Goal: Communication & Community: Answer question/provide support

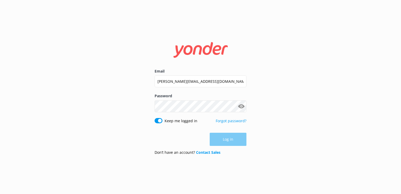
click at [177, 74] on div "Email [PERSON_NAME][EMAIL_ADDRESS][DOMAIN_NAME]" at bounding box center [201, 80] width 92 height 25
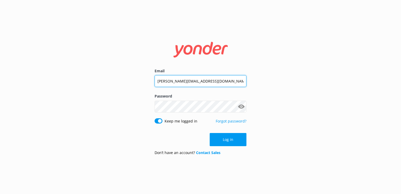
drag, startPoint x: 177, startPoint y: 74, endPoint x: 179, endPoint y: 79, distance: 5.2
click at [179, 79] on input "[PERSON_NAME][EMAIL_ADDRESS][DOMAIN_NAME]" at bounding box center [201, 81] width 92 height 12
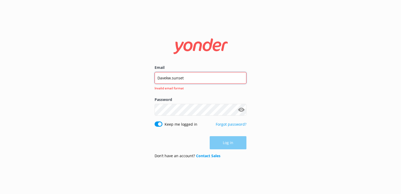
click at [195, 72] on input "Davekw.sunset" at bounding box center [201, 78] width 92 height 12
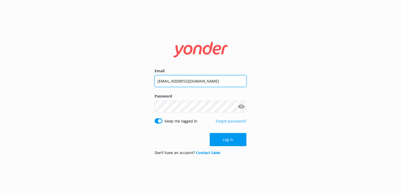
type input "[EMAIL_ADDRESS][DOMAIN_NAME]"
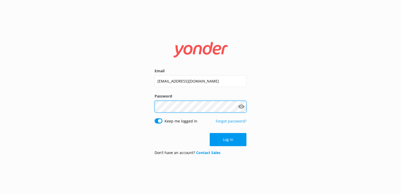
click button "Log in" at bounding box center [228, 139] width 37 height 13
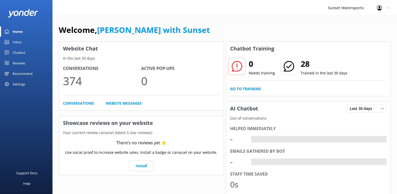
click at [14, 45] on div "Inbox" at bounding box center [17, 42] width 9 height 11
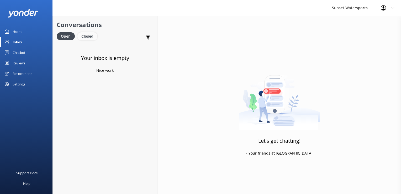
click at [93, 34] on div "Closed" at bounding box center [87, 36] width 20 height 8
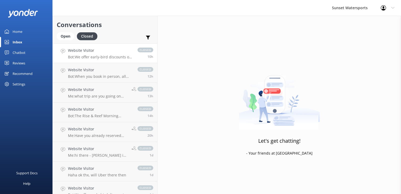
click at [101, 53] on h4 "Website Visitor" at bounding box center [100, 51] width 64 height 6
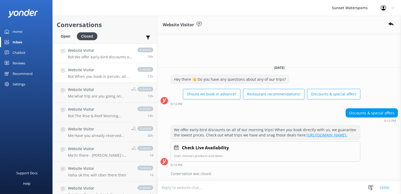
click at [96, 76] on p "Bot: When you book in person, all taxes and fees will be identified for you, ju…" at bounding box center [100, 76] width 64 height 5
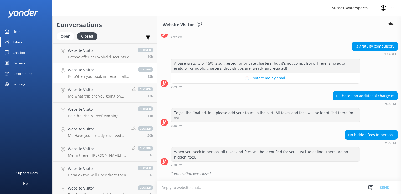
scroll to position [453, 0]
click at [117, 153] on p "Me: hi there - [PERSON_NAME] in our office, following on from our VA - When are…" at bounding box center [98, 155] width 60 height 5
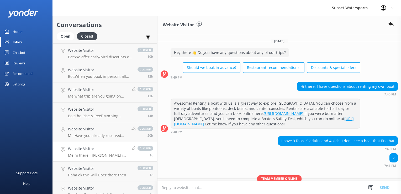
scroll to position [58, 0]
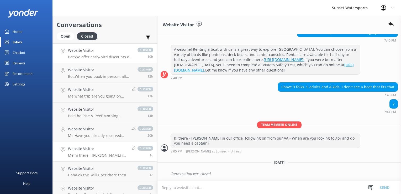
click at [97, 60] on link "Website Visitor Bot: We offer early-bird discounts on all of our morning trips!…" at bounding box center [105, 53] width 104 height 20
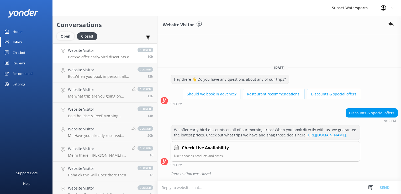
click at [65, 36] on div "Open" at bounding box center [66, 36] width 18 height 8
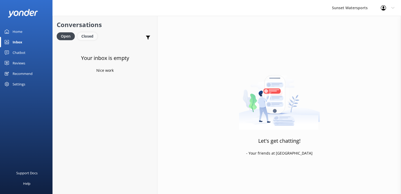
click at [90, 34] on div "Closed" at bounding box center [87, 36] width 20 height 8
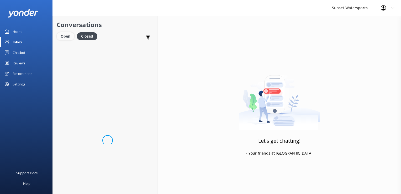
click at [68, 35] on div "Open" at bounding box center [66, 36] width 18 height 8
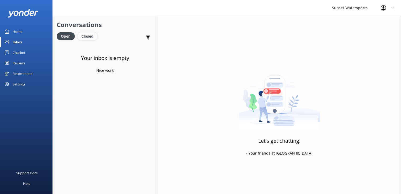
click at [84, 36] on div "Closed" at bounding box center [87, 36] width 20 height 8
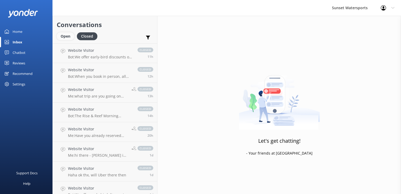
click at [69, 32] on div "Open" at bounding box center [66, 36] width 18 height 8
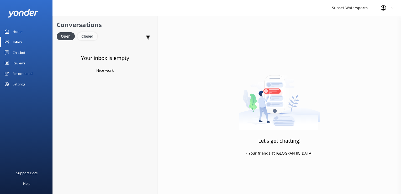
click at [93, 35] on div "Closed" at bounding box center [87, 36] width 20 height 8
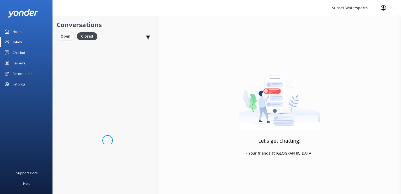
click at [72, 35] on div "Open" at bounding box center [66, 36] width 18 height 8
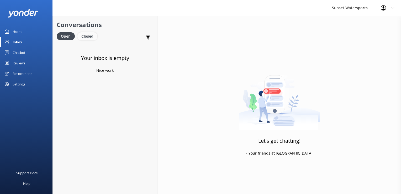
click at [93, 39] on div "Closed" at bounding box center [87, 36] width 20 height 8
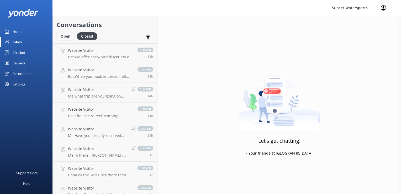
click at [67, 39] on div "Open" at bounding box center [66, 36] width 18 height 8
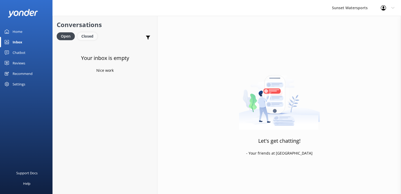
click at [90, 35] on div "Closed" at bounding box center [87, 36] width 20 height 8
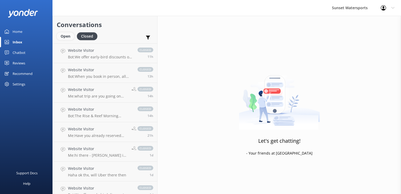
click at [63, 34] on div "Open" at bounding box center [66, 36] width 18 height 8
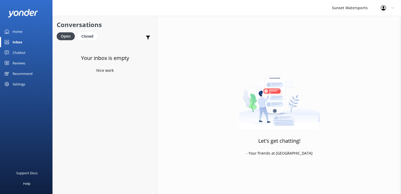
click at [16, 26] on div "Home" at bounding box center [18, 31] width 10 height 11
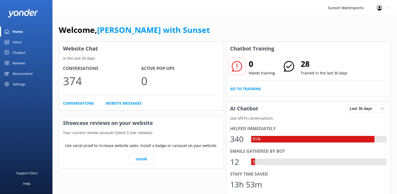
click at [21, 46] on div "Inbox" at bounding box center [17, 42] width 9 height 11
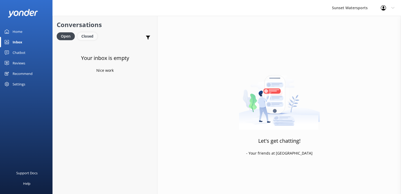
click at [89, 33] on div "Closed" at bounding box center [87, 36] width 20 height 8
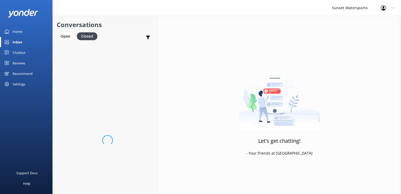
click at [62, 31] on div "Conversations Open Closed Important Assigned to me Unassigned SMS" at bounding box center [105, 30] width 104 height 28
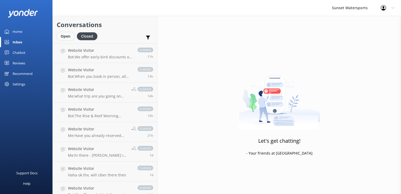
click at [60, 35] on div "Open" at bounding box center [66, 36] width 18 height 8
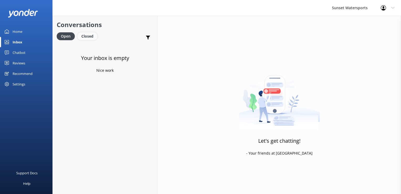
click at [90, 36] on div "Closed" at bounding box center [87, 36] width 20 height 8
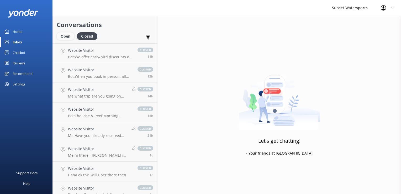
click at [66, 36] on div "Open" at bounding box center [66, 36] width 18 height 8
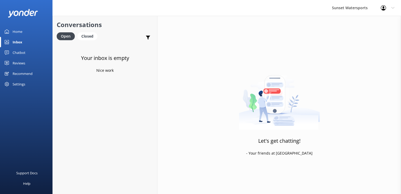
click at [84, 40] on div "Open Closed" at bounding box center [78, 38] width 43 height 13
click at [80, 36] on div "Closed" at bounding box center [87, 36] width 20 height 8
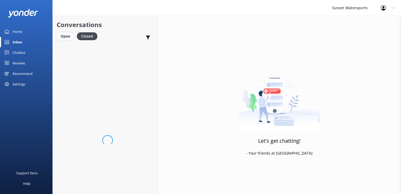
click at [67, 37] on div "Open" at bounding box center [66, 36] width 18 height 8
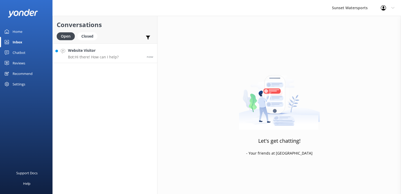
click at [125, 57] on link "Website Visitor Bot: Hi there! How can I help? now" at bounding box center [105, 53] width 104 height 20
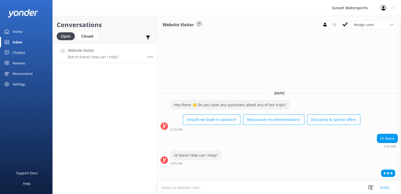
click at [185, 191] on textarea at bounding box center [280, 187] width 244 height 13
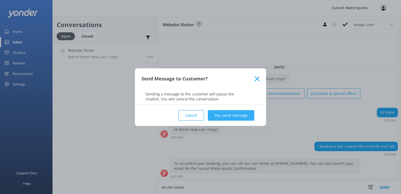
type textarea "let me check"
click at [243, 115] on button "Yes, send message" at bounding box center [231, 115] width 46 height 11
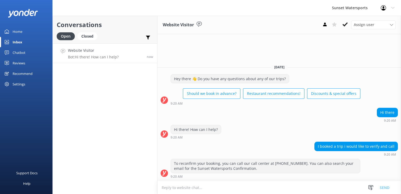
click at [196, 190] on textarea at bounding box center [280, 187] width 244 height 13
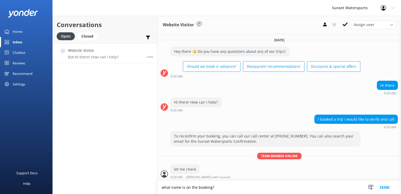
type textarea "what name is on the booking?"
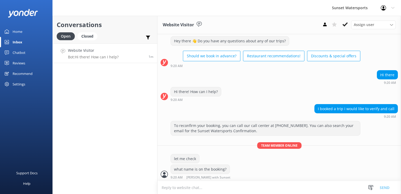
scroll to position [28, 0]
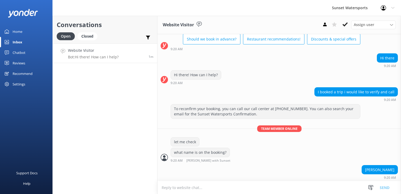
click at [384, 168] on div "[PERSON_NAME]" at bounding box center [380, 169] width 36 height 9
drag, startPoint x: 384, startPoint y: 168, endPoint x: 380, endPoint y: 169, distance: 4.2
copy div "[PERSON_NAME]"
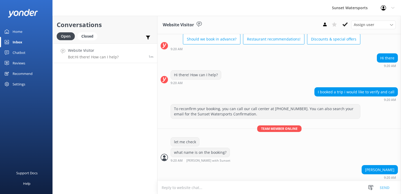
click at [205, 189] on textarea at bounding box center [280, 187] width 244 height 13
paste textarea "Booking #310947732 Online booking [DATE] 8:10 PM by online customer Do It All (…"
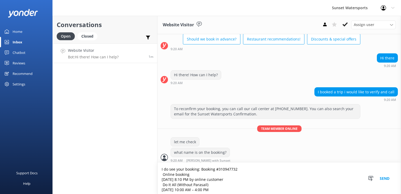
type textarea "I do see your booking: Booking #310947732 Online booking [DATE] 8:10 PM by onli…"
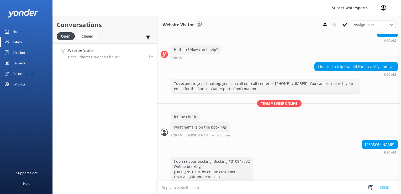
scroll to position [66, 0]
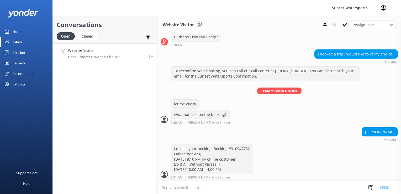
click at [204, 190] on textarea at bounding box center [280, 187] width 244 height 13
type textarea "does that look right?"
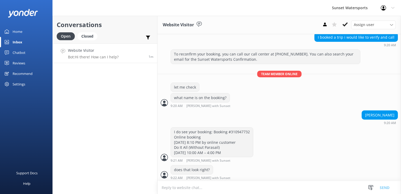
scroll to position [96, 0]
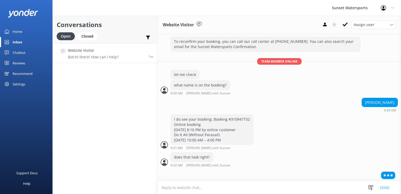
click at [176, 189] on textarea at bounding box center [280, 187] width 244 height 13
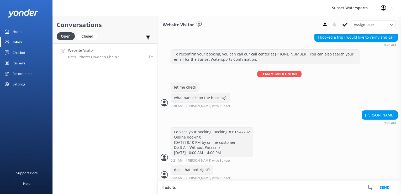
scroll to position [100, 0]
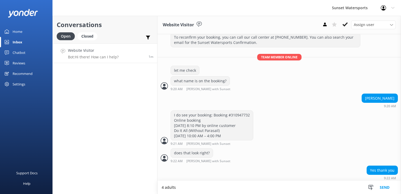
type textarea "4 adults"
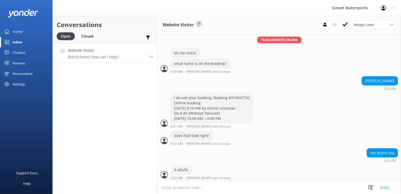
click at [180, 186] on textarea at bounding box center [280, 187] width 244 height 13
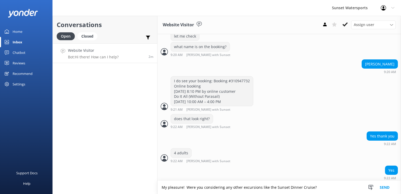
type textarea "My pleasure! Were you considering any other excursions like the Sunset Dinner C…"
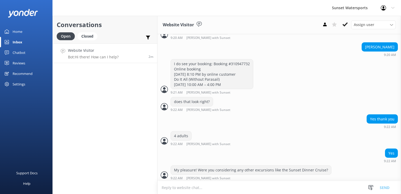
scroll to position [168, 0]
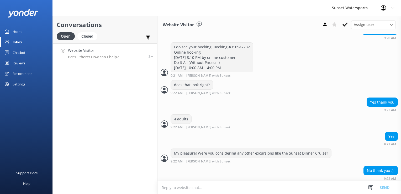
click at [189, 185] on textarea at bounding box center [280, 187] width 244 height 13
type textarea "no problem, just let us know if you think of anything else like golf cart renta…"
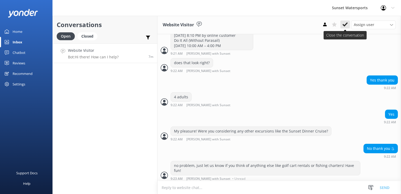
click at [344, 23] on icon at bounding box center [345, 24] width 5 height 5
click at [88, 36] on div "Closed" at bounding box center [87, 36] width 20 height 8
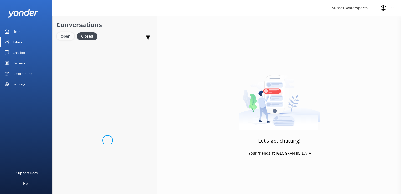
click at [62, 35] on div "Open" at bounding box center [66, 36] width 18 height 8
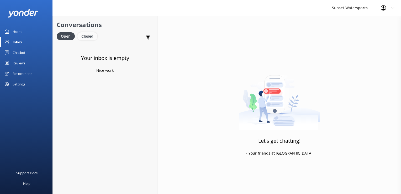
click at [90, 34] on div "Closed" at bounding box center [87, 36] width 20 height 8
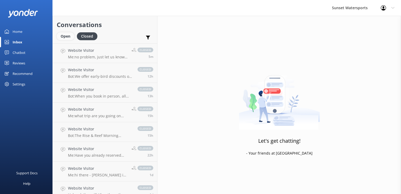
click at [66, 38] on div "Open" at bounding box center [66, 36] width 18 height 8
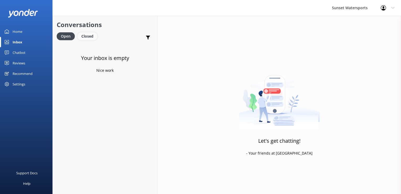
click at [83, 38] on div "Closed" at bounding box center [87, 36] width 20 height 8
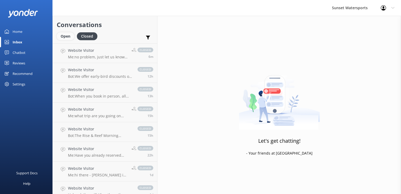
click at [64, 39] on div "Open" at bounding box center [66, 36] width 18 height 8
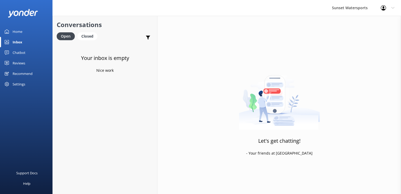
click at [86, 40] on div "Open Closed" at bounding box center [78, 38] width 43 height 13
click at [86, 31] on div "Conversations Open Closed Important Assigned to me Unassigned SMS" at bounding box center [105, 30] width 104 height 28
click at [85, 35] on div "Closed" at bounding box center [87, 36] width 20 height 8
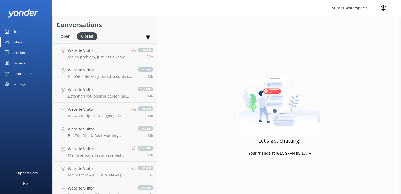
click at [62, 35] on div "Open" at bounding box center [66, 36] width 18 height 8
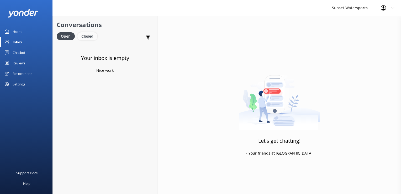
click at [88, 34] on div "Closed" at bounding box center [87, 36] width 20 height 8
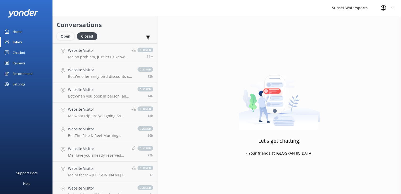
click at [67, 34] on div "Open" at bounding box center [66, 36] width 18 height 8
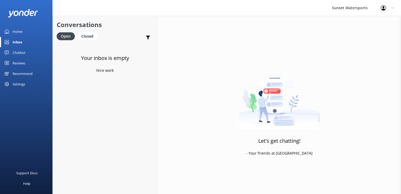
click at [254, 45] on div "Let's get chatting! - Your friends at [GEOGRAPHIC_DATA]" at bounding box center [280, 113] width 244 height 194
click at [88, 35] on div "Closed" at bounding box center [87, 36] width 20 height 8
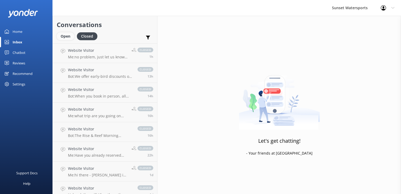
click at [64, 37] on div "Open" at bounding box center [66, 36] width 18 height 8
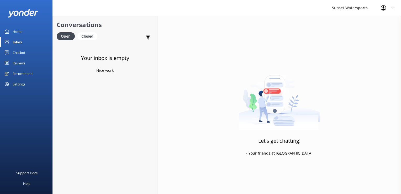
drag, startPoint x: 85, startPoint y: 38, endPoint x: 77, endPoint y: 38, distance: 8.4
click at [85, 38] on div "Closed" at bounding box center [87, 36] width 20 height 8
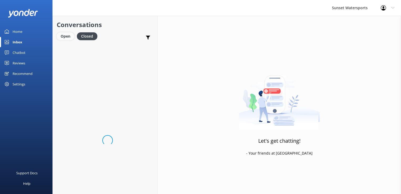
click at [70, 38] on div "Open" at bounding box center [66, 36] width 18 height 8
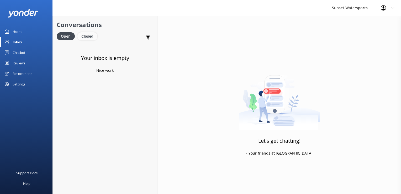
click at [87, 36] on div "Closed" at bounding box center [87, 36] width 20 height 8
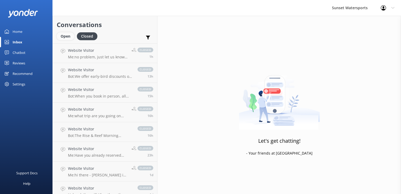
click at [72, 38] on div "Open" at bounding box center [66, 36] width 18 height 8
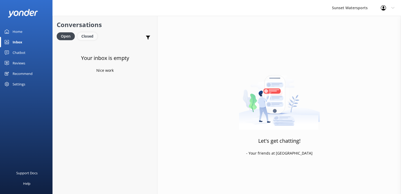
click at [88, 36] on div "Closed" at bounding box center [87, 36] width 20 height 8
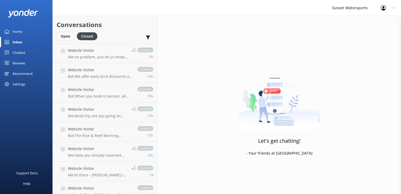
click at [68, 33] on div "Open" at bounding box center [66, 36] width 18 height 8
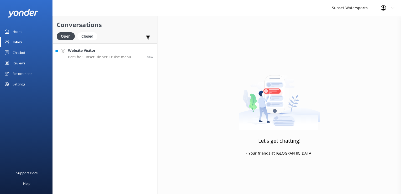
click at [101, 56] on p "Bot: The Sunset Dinner Cruise menu includes a full island-style dinner with dis…" at bounding box center [105, 57] width 75 height 5
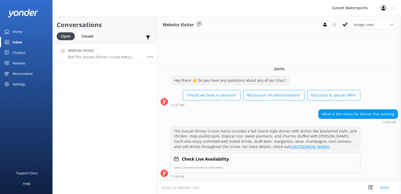
click at [233, 186] on textarea at bounding box center [280, 187] width 244 height 13
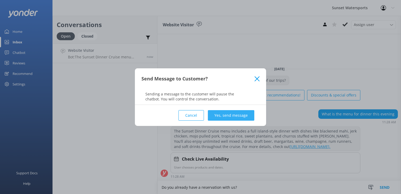
type textarea "Do you already have a reservation with us?"
click at [226, 116] on button "Yes, send message" at bounding box center [231, 115] width 46 height 11
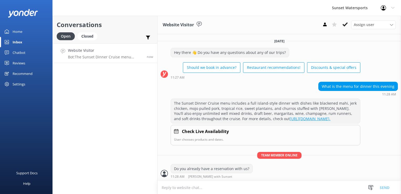
scroll to position [4, 0]
click at [182, 190] on textarea at bounding box center [280, 187] width 244 height 13
paste textarea "[URL][DOMAIN_NAME]"
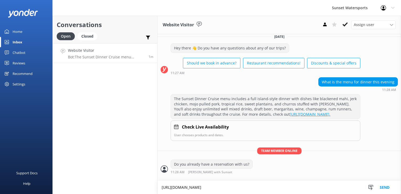
scroll to position [10, 0]
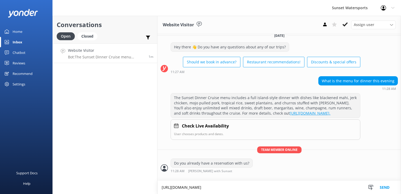
type textarea "[URL][DOMAIN_NAME]"
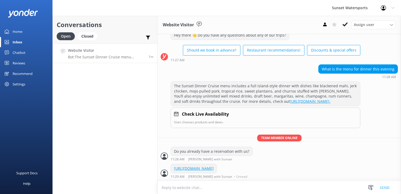
scroll to position [27, 0]
click at [123, 136] on div "Conversations Open Closed Important Assigned to me Unassigned SMS Website Visit…" at bounding box center [105, 105] width 105 height 178
